Goal: Task Accomplishment & Management: Manage account settings

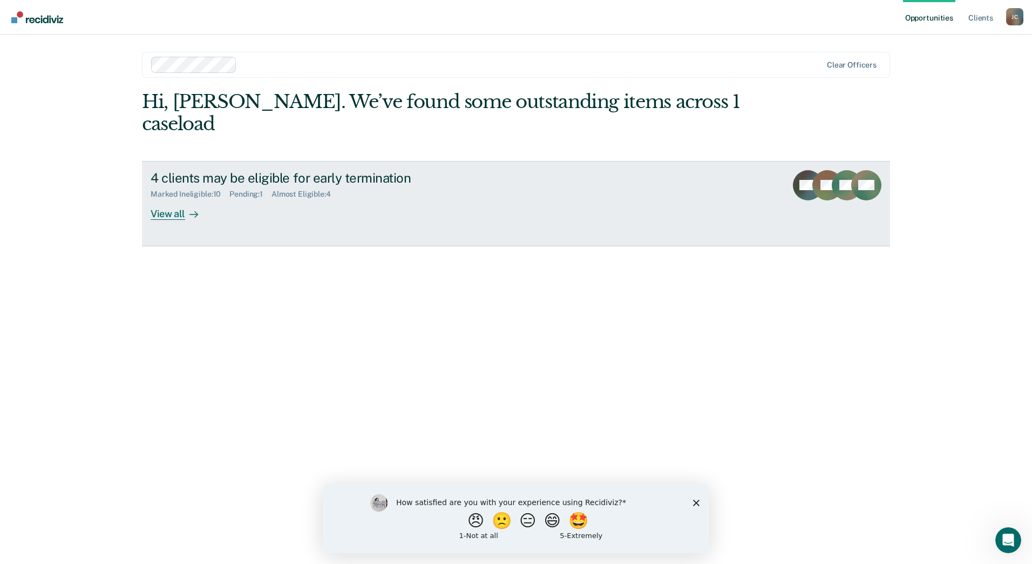
click at [178, 198] on link "4 clients may be eligible for early termination Marked Ineligible : 10 Pending …" at bounding box center [516, 203] width 748 height 85
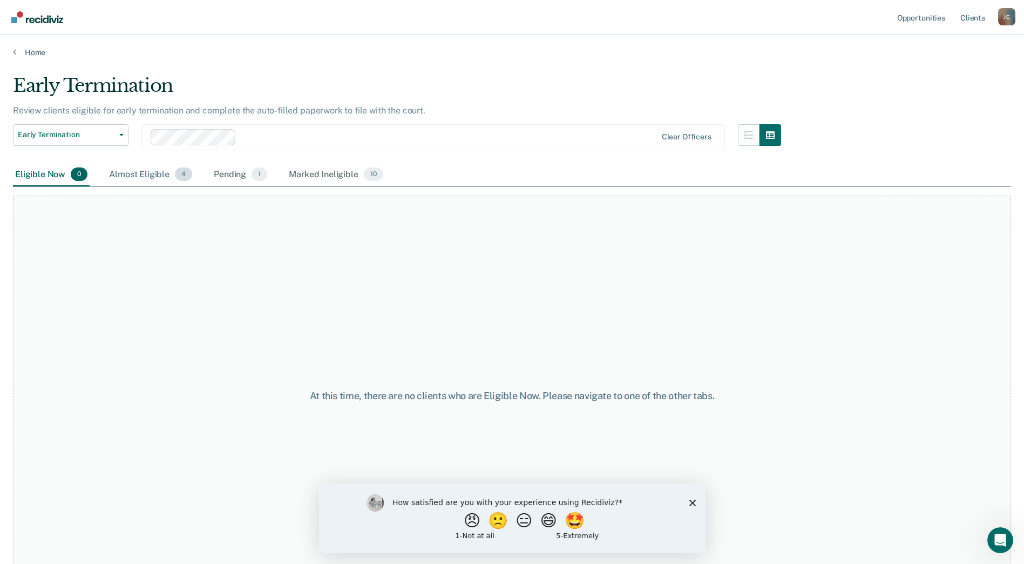
click at [158, 179] on div "Almost Eligible 4" at bounding box center [150, 175] width 87 height 24
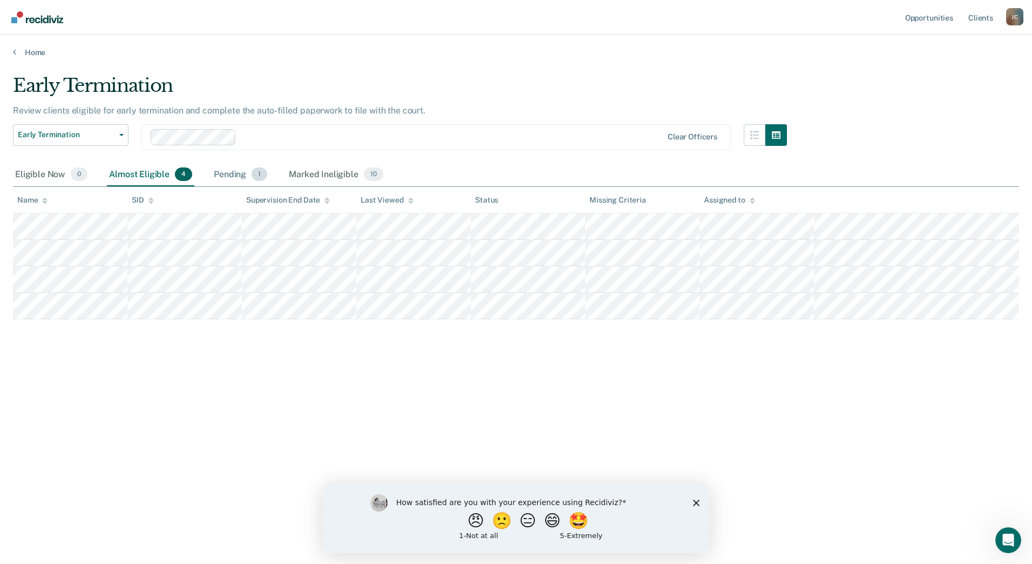
click at [236, 176] on div "Pending 1" at bounding box center [241, 175] width 58 height 24
